Goal: Transaction & Acquisition: Book appointment/travel/reservation

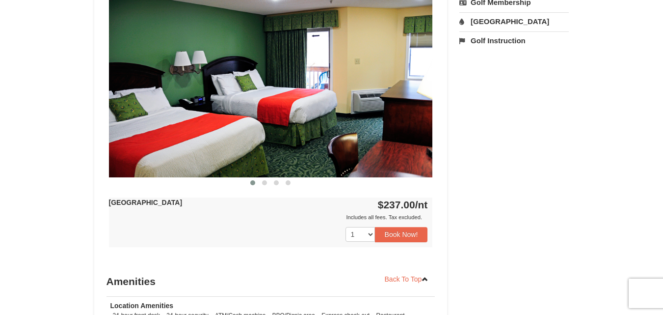
scroll to position [416, 0]
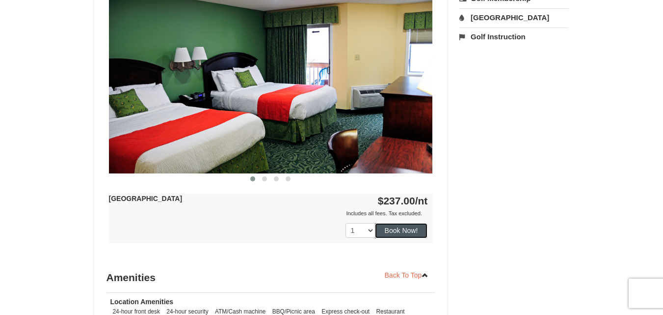
click at [408, 230] on button "Book Now!" at bounding box center [401, 230] width 53 height 15
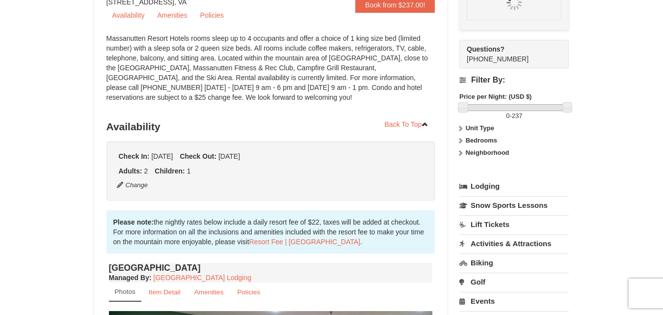
scroll to position [86, 0]
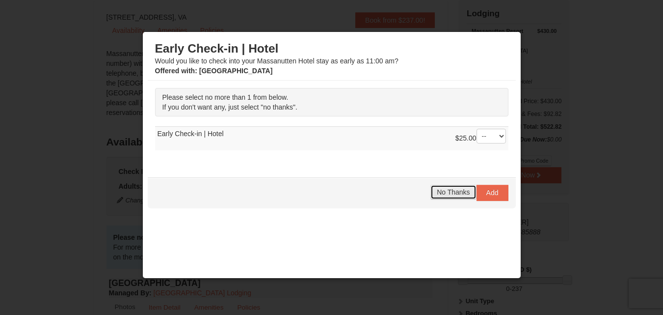
click at [450, 191] on span "No Thanks" at bounding box center [453, 192] width 33 height 8
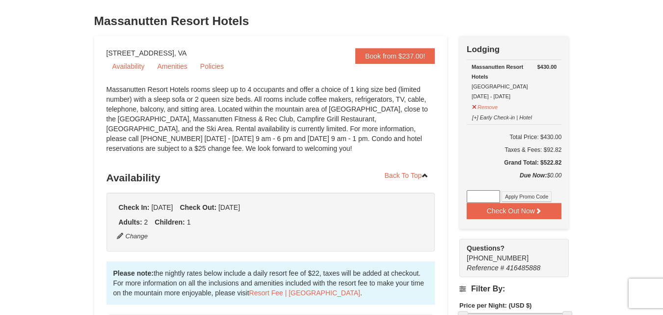
scroll to position [0, 0]
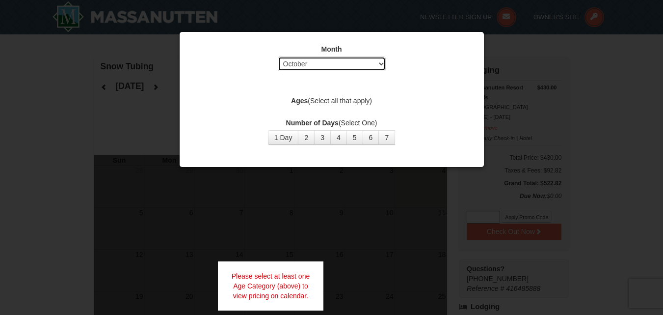
click at [380, 62] on select "Select October November December January February March April May June July Aug…" at bounding box center [332, 63] width 108 height 15
click at [278, 56] on select "Select October November December January February March April May June July Aug…" at bounding box center [332, 63] width 108 height 15
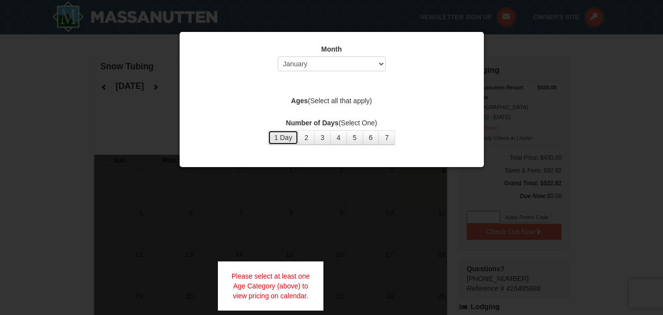
click at [280, 134] on button "1 Day" at bounding box center [283, 137] width 31 height 15
click at [600, 124] on div at bounding box center [331, 157] width 663 height 315
click at [450, 121] on label "Number of Days (Select One)" at bounding box center [332, 123] width 280 height 10
click at [629, 101] on div at bounding box center [331, 157] width 663 height 315
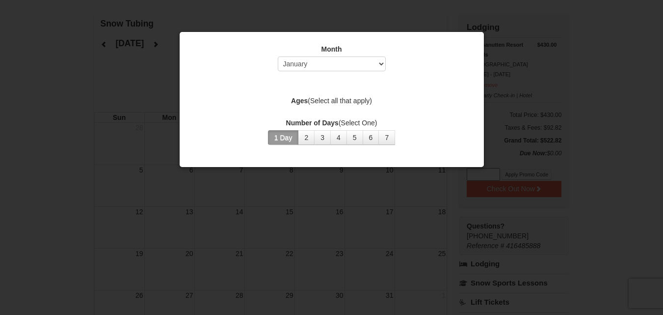
scroll to position [28, 0]
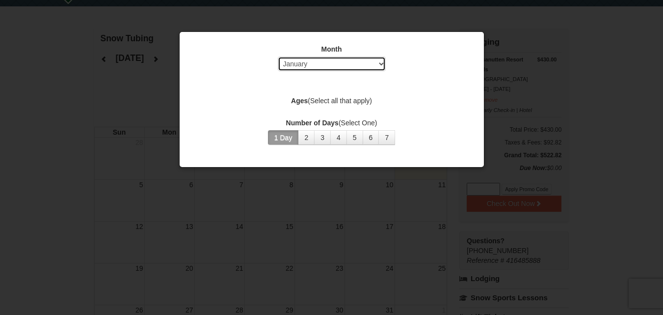
click at [383, 62] on select "Select October November December January February March April May June July Aug…" at bounding box center [332, 63] width 108 height 15
click at [278, 56] on select "Select October November December January February March April May June July Aug…" at bounding box center [332, 63] width 108 height 15
click at [290, 139] on button "1 Day" at bounding box center [283, 137] width 31 height 15
click at [287, 133] on button "1 Day" at bounding box center [283, 137] width 31 height 15
click at [436, 95] on div "Month Select October November December January February March April May June Ju…" at bounding box center [332, 94] width 294 height 115
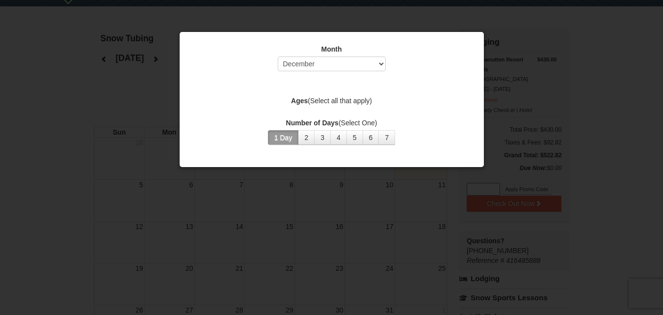
click at [341, 100] on label "Ages (Select all that apply)" at bounding box center [332, 101] width 280 height 10
click at [302, 102] on strong "Ages" at bounding box center [299, 101] width 17 height 8
click at [379, 66] on select "Select October November December January February March April May June July Aug…" at bounding box center [332, 63] width 108 height 15
select select "11"
click at [278, 56] on select "Select October November December January February March April May June July Aug…" at bounding box center [332, 63] width 108 height 15
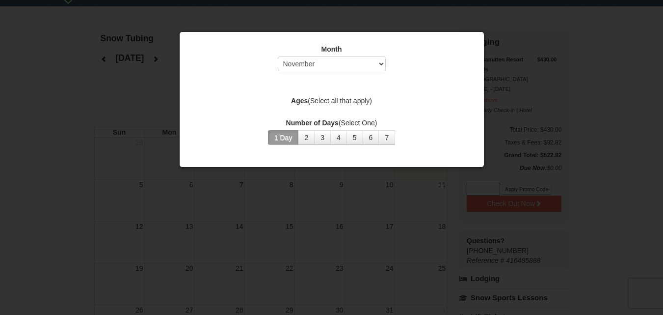
click at [281, 133] on button "1 Day" at bounding box center [283, 137] width 31 height 15
click at [546, 110] on div at bounding box center [331, 157] width 663 height 315
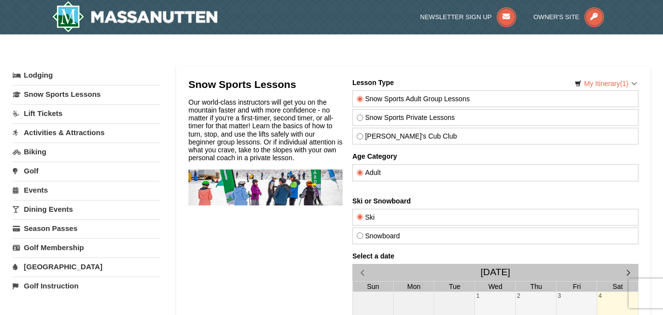
scroll to position [12, 0]
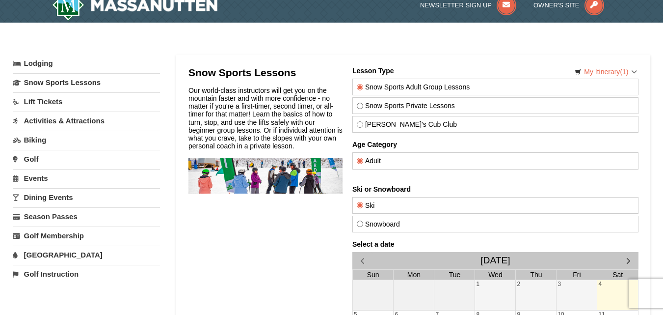
click at [358, 105] on input "Snow Sports Private Lessons" at bounding box center [359, 106] width 6 height 6
radio input "true"
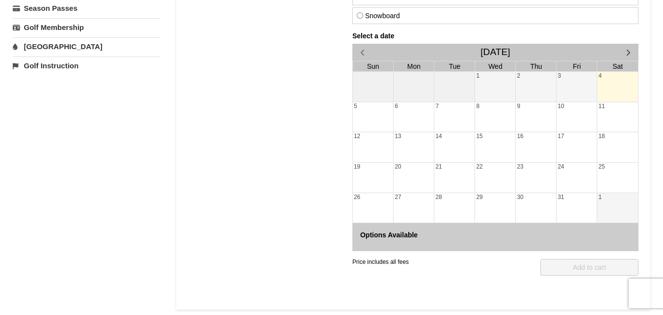
scroll to position [216, 0]
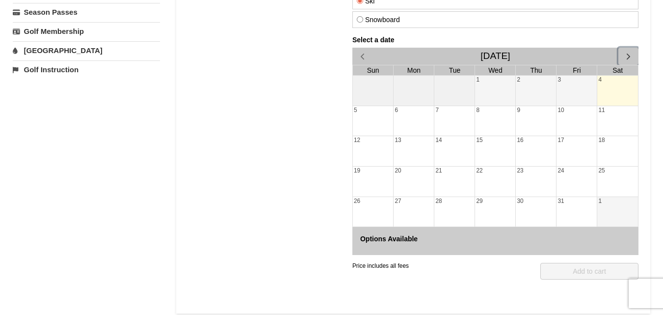
click at [628, 54] on span "button" at bounding box center [628, 56] width 10 height 10
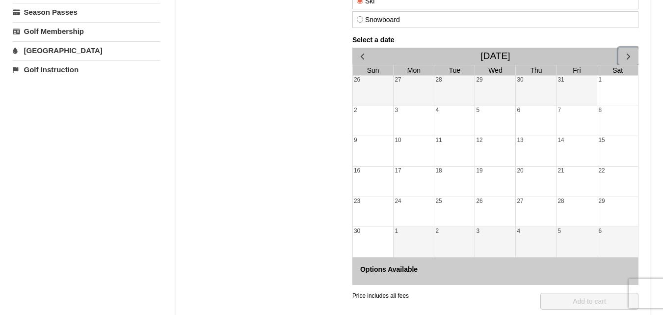
click at [628, 54] on span "button" at bounding box center [628, 56] width 10 height 10
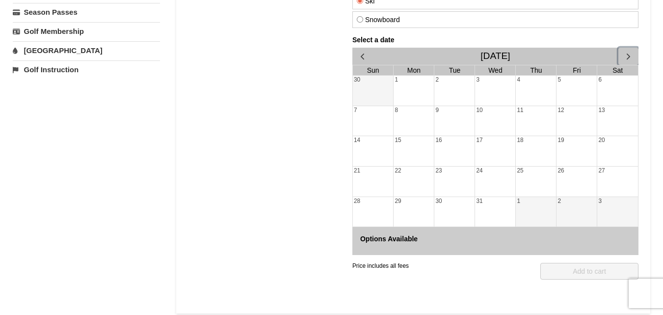
click at [628, 54] on span "button" at bounding box center [628, 56] width 10 height 10
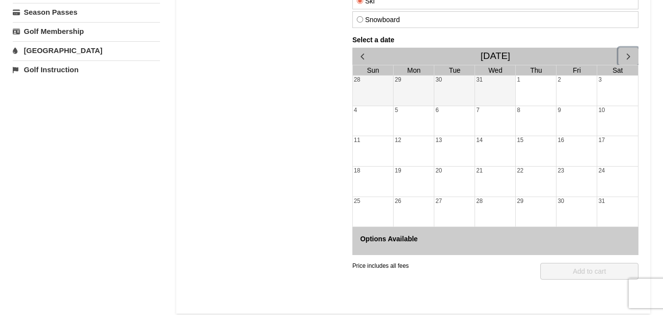
click at [606, 143] on div "17" at bounding box center [617, 151] width 41 height 30
click at [493, 86] on div "31" at bounding box center [495, 91] width 40 height 30
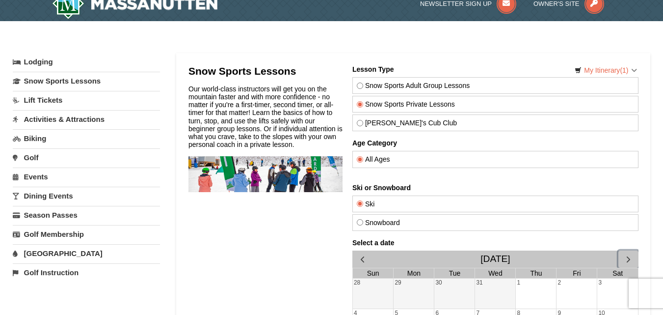
scroll to position [0, 0]
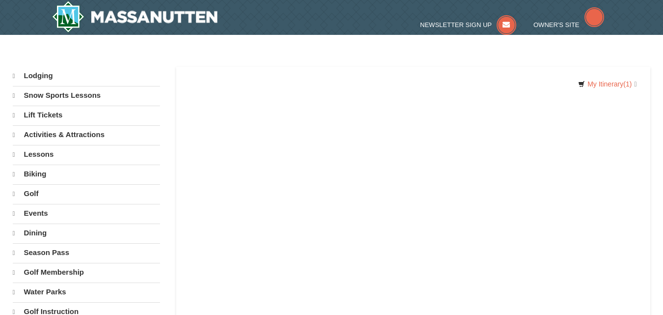
select select "10"
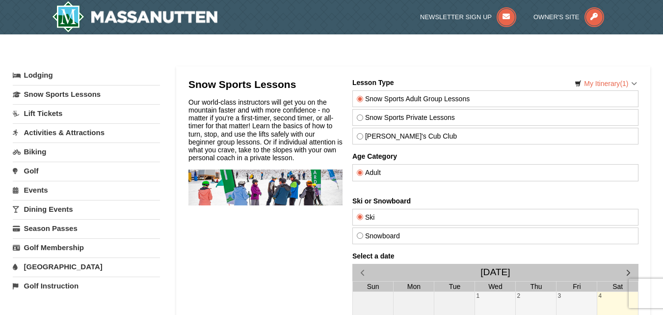
click at [360, 135] on input "[PERSON_NAME]'s Cub Club" at bounding box center [359, 136] width 6 height 6
radio input "true"
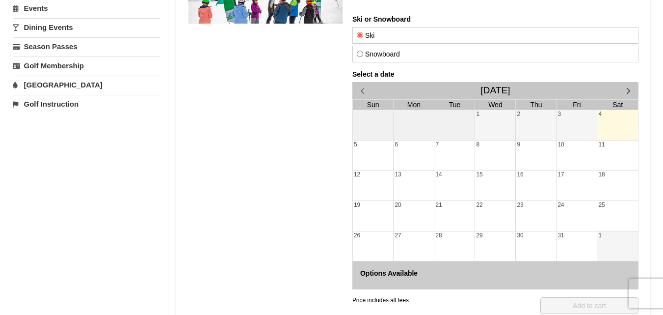
scroll to position [185, 0]
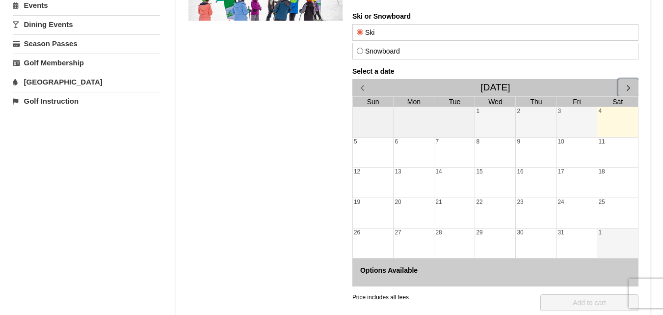
click at [630, 87] on span "button" at bounding box center [628, 87] width 10 height 10
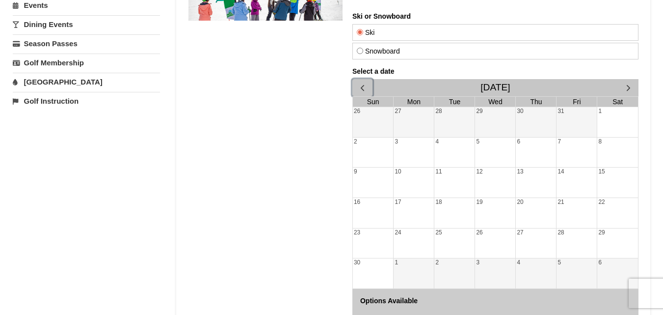
click at [365, 87] on span "button" at bounding box center [362, 87] width 10 height 10
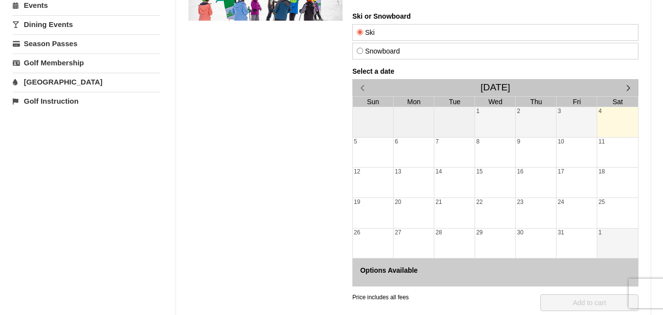
click at [610, 115] on div "4" at bounding box center [617, 122] width 41 height 30
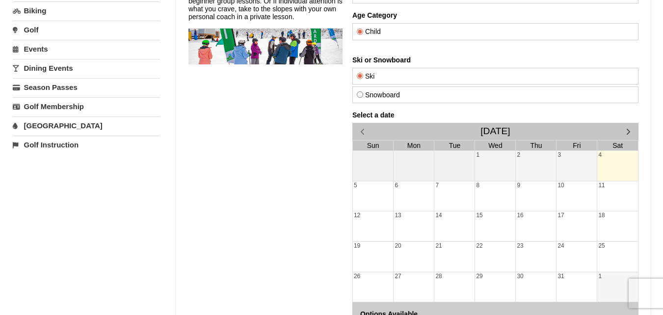
scroll to position [0, 0]
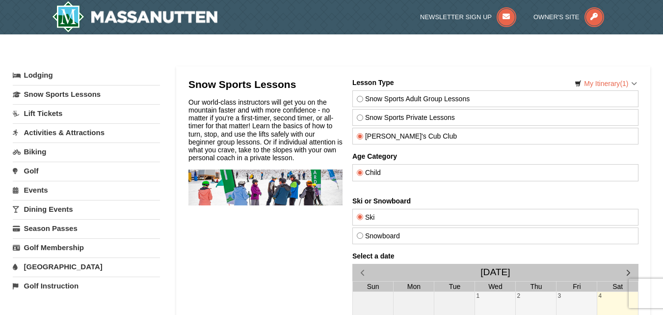
click at [53, 114] on link "Lift Tickets" at bounding box center [86, 113] width 147 height 18
